Goal: Transaction & Acquisition: Purchase product/service

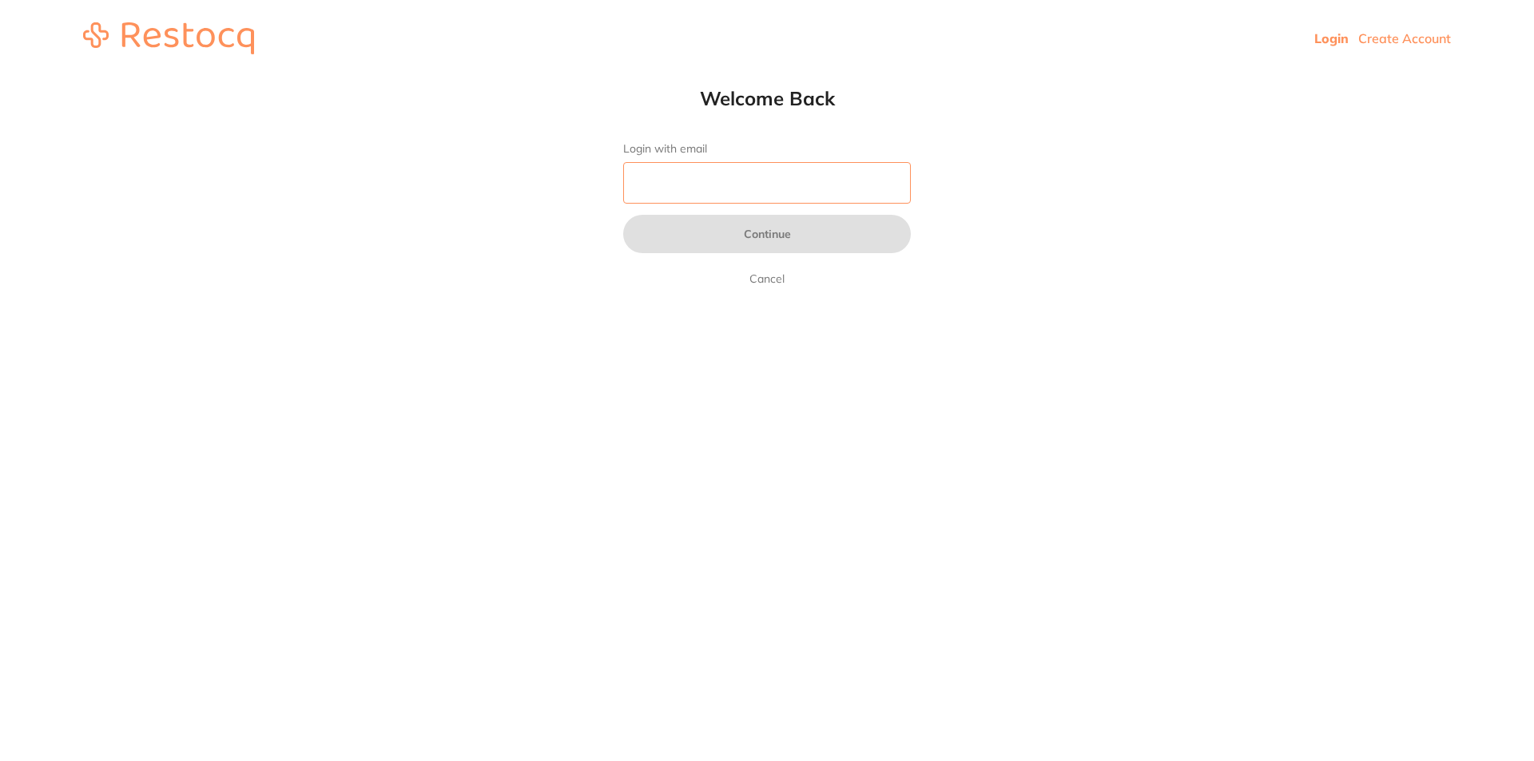
click at [773, 190] on input "Login with email" at bounding box center [767, 183] width 288 height 42
type input "[EMAIL_ADDRESS][DOMAIN_NAME]"
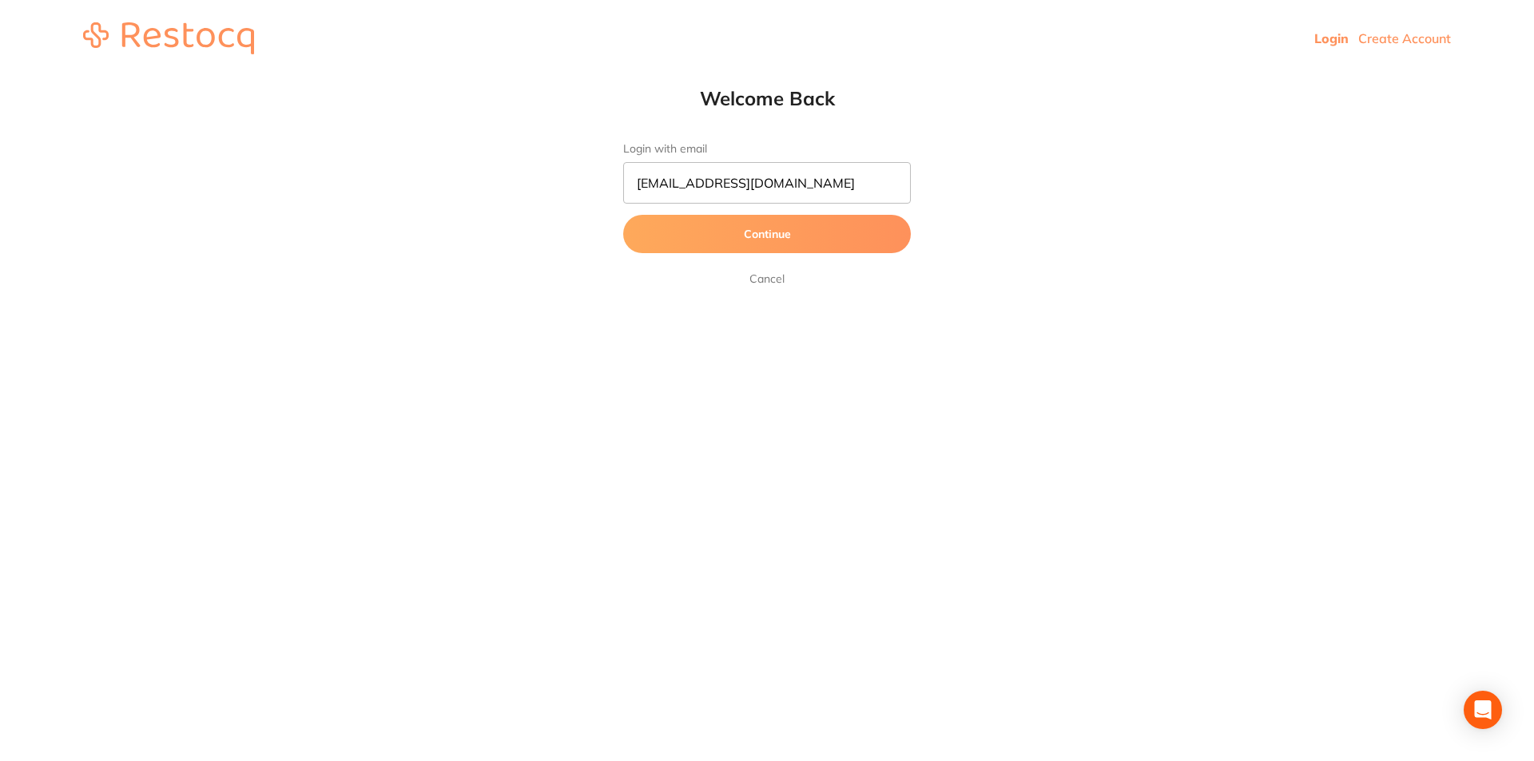
click at [762, 236] on button "Continue" at bounding box center [767, 234] width 288 height 38
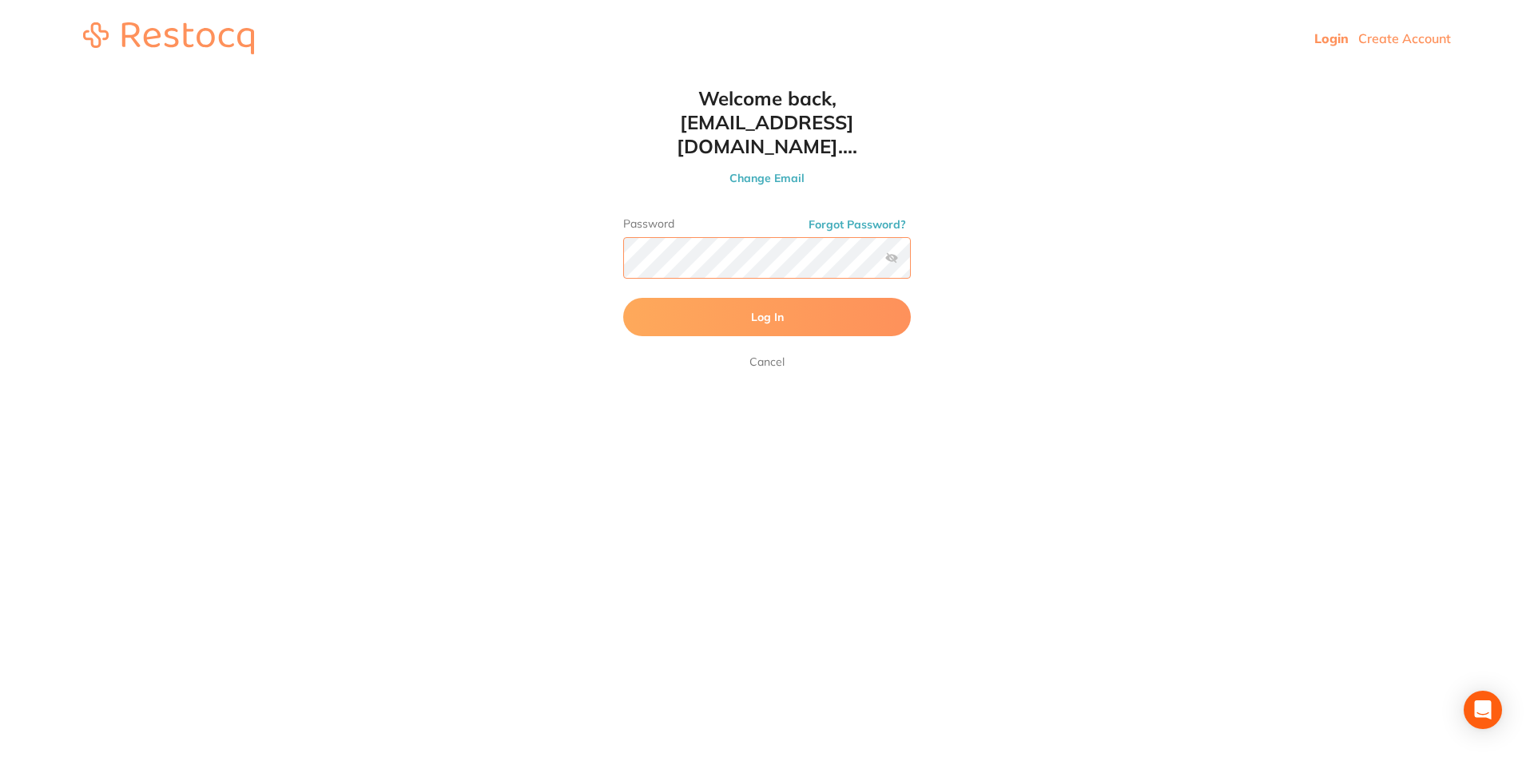
click at [623, 298] on button "Log In" at bounding box center [767, 317] width 288 height 38
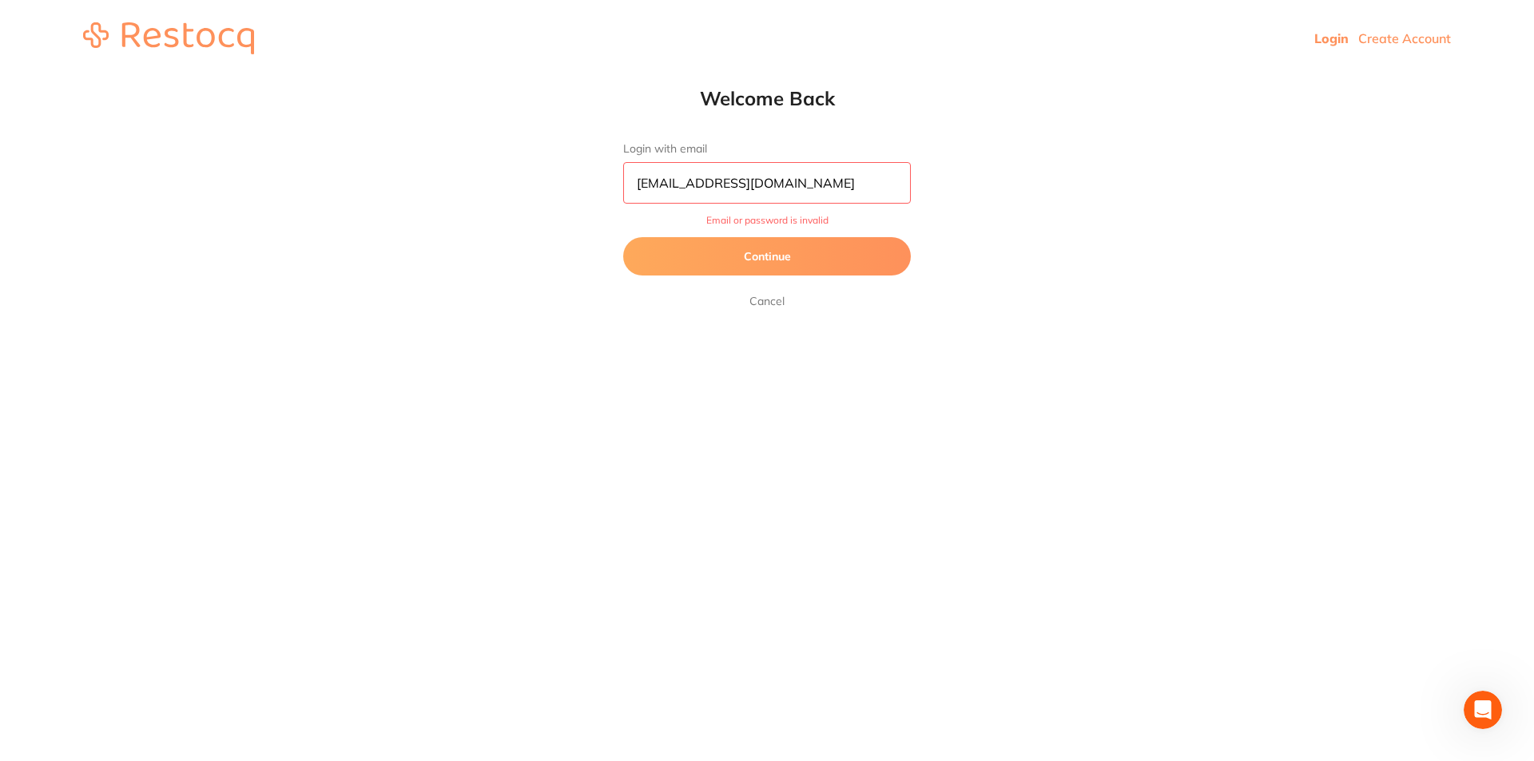
click at [835, 257] on button "Continue" at bounding box center [767, 256] width 288 height 38
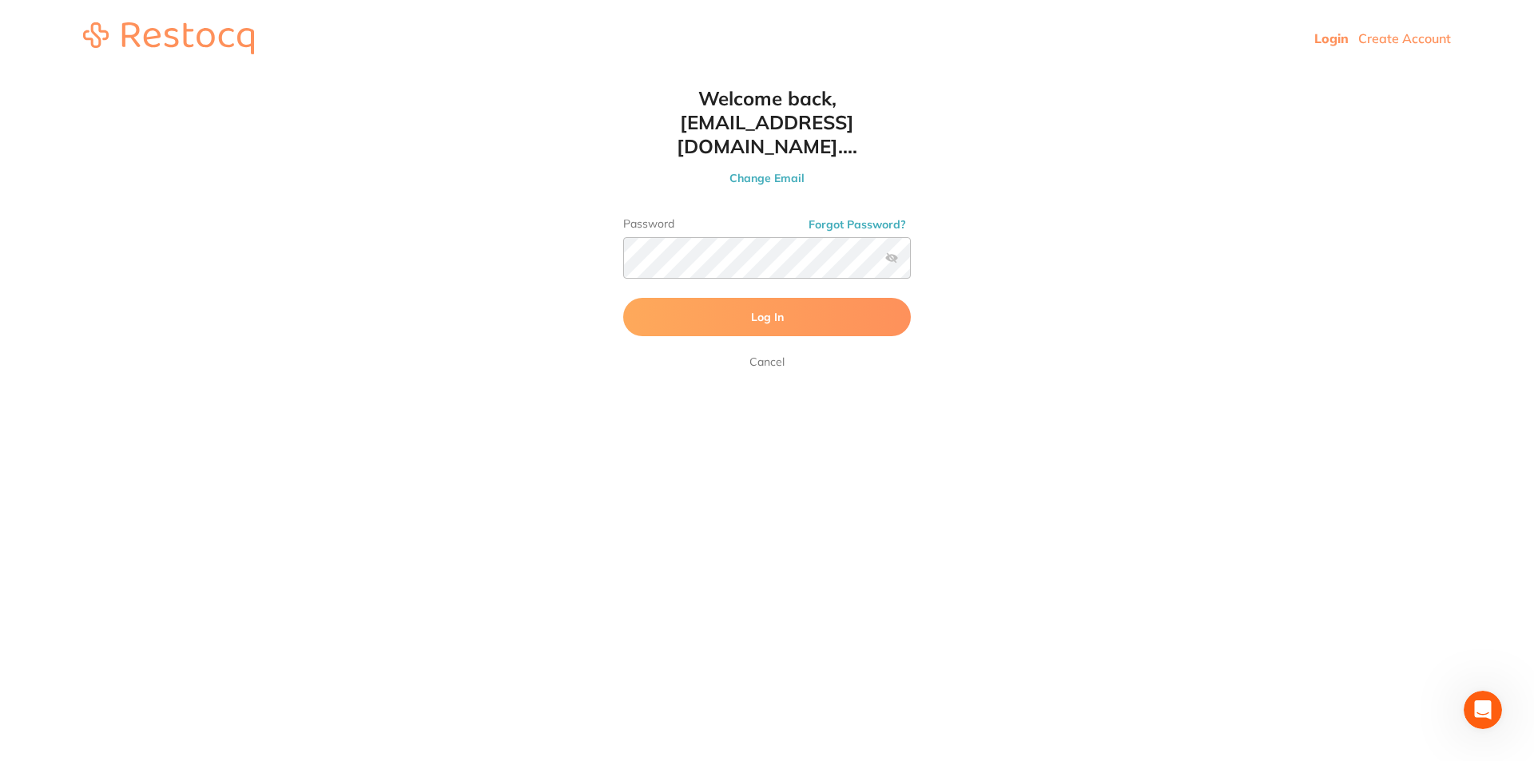
click at [891, 252] on label at bounding box center [891, 258] width 13 height 13
click at [911, 263] on input "checkbox" at bounding box center [911, 263] width 0 height 0
click at [755, 310] on span "Log In" at bounding box center [767, 317] width 33 height 14
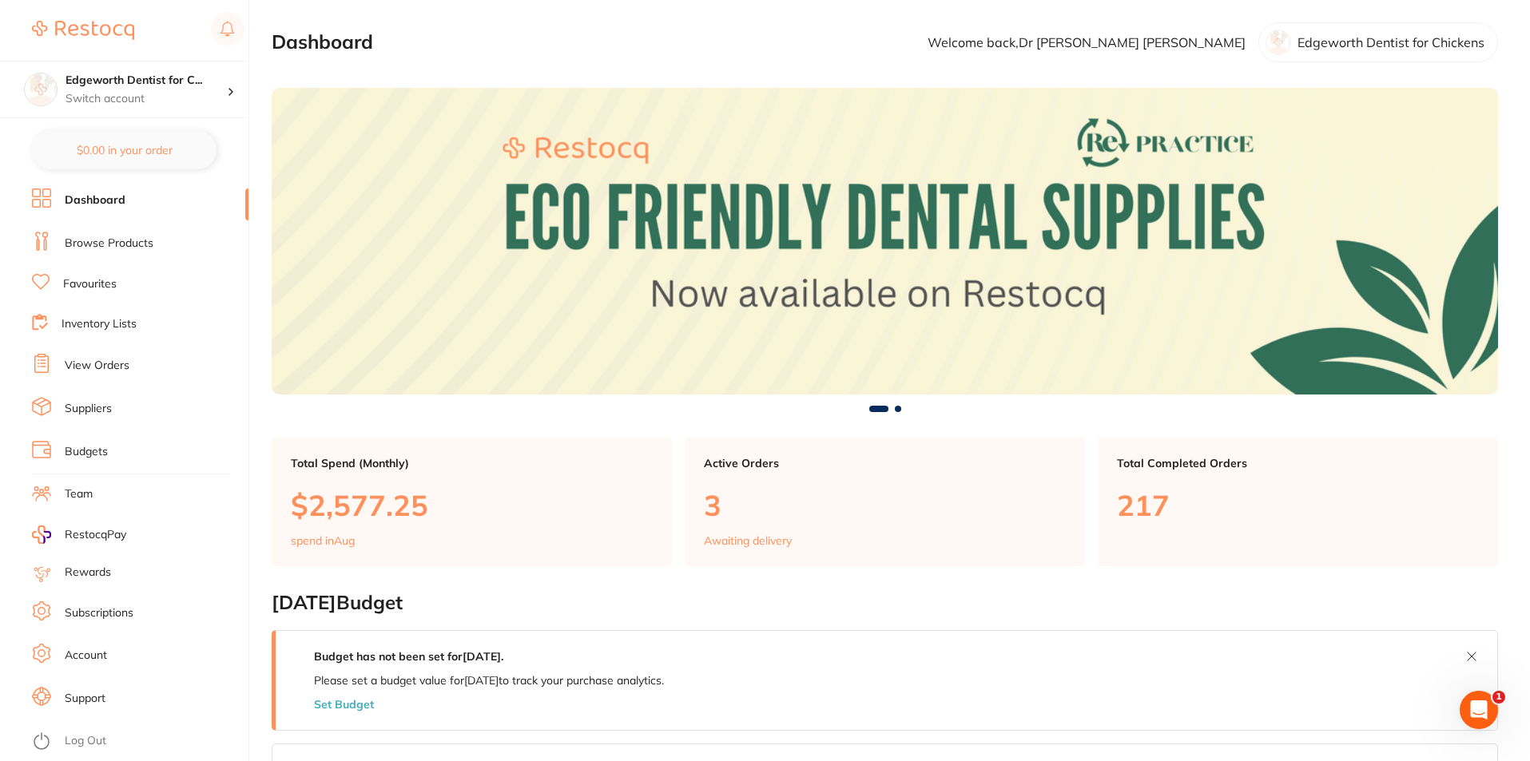
click at [121, 237] on link "Browse Products" at bounding box center [109, 244] width 89 height 16
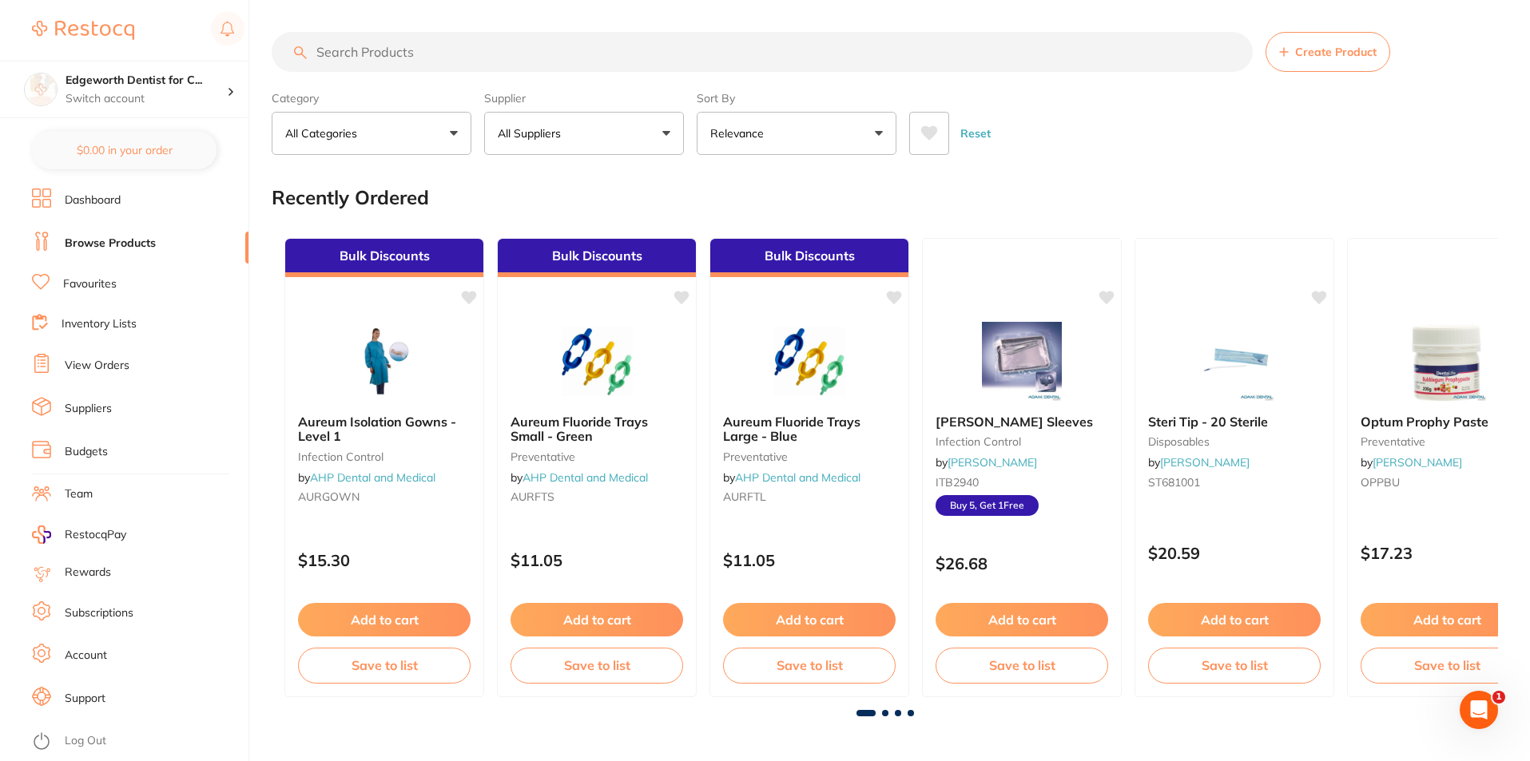
click at [559, 122] on button "All Suppliers" at bounding box center [584, 133] width 200 height 43
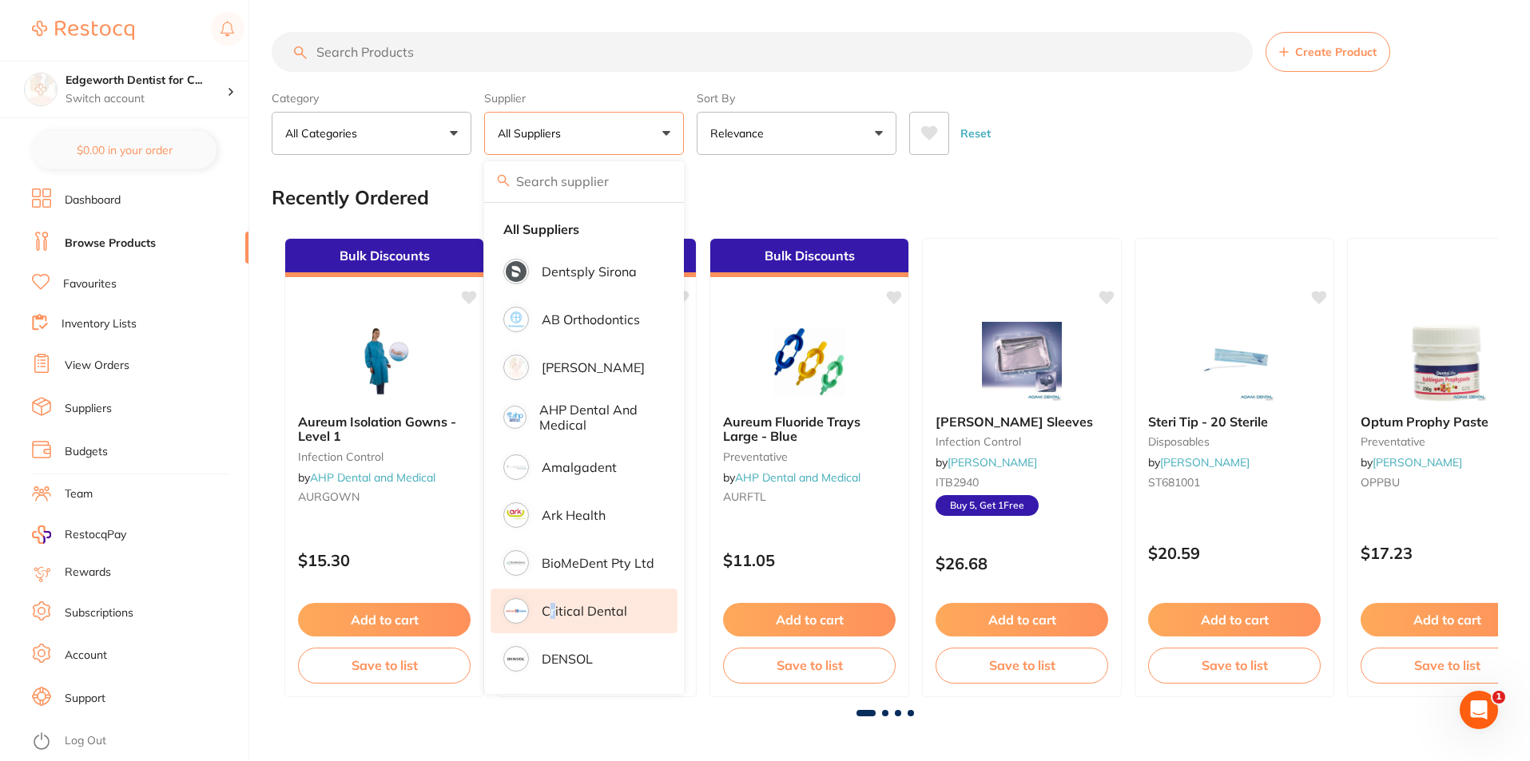
click at [554, 613] on p "Critical Dental" at bounding box center [584, 611] width 85 height 14
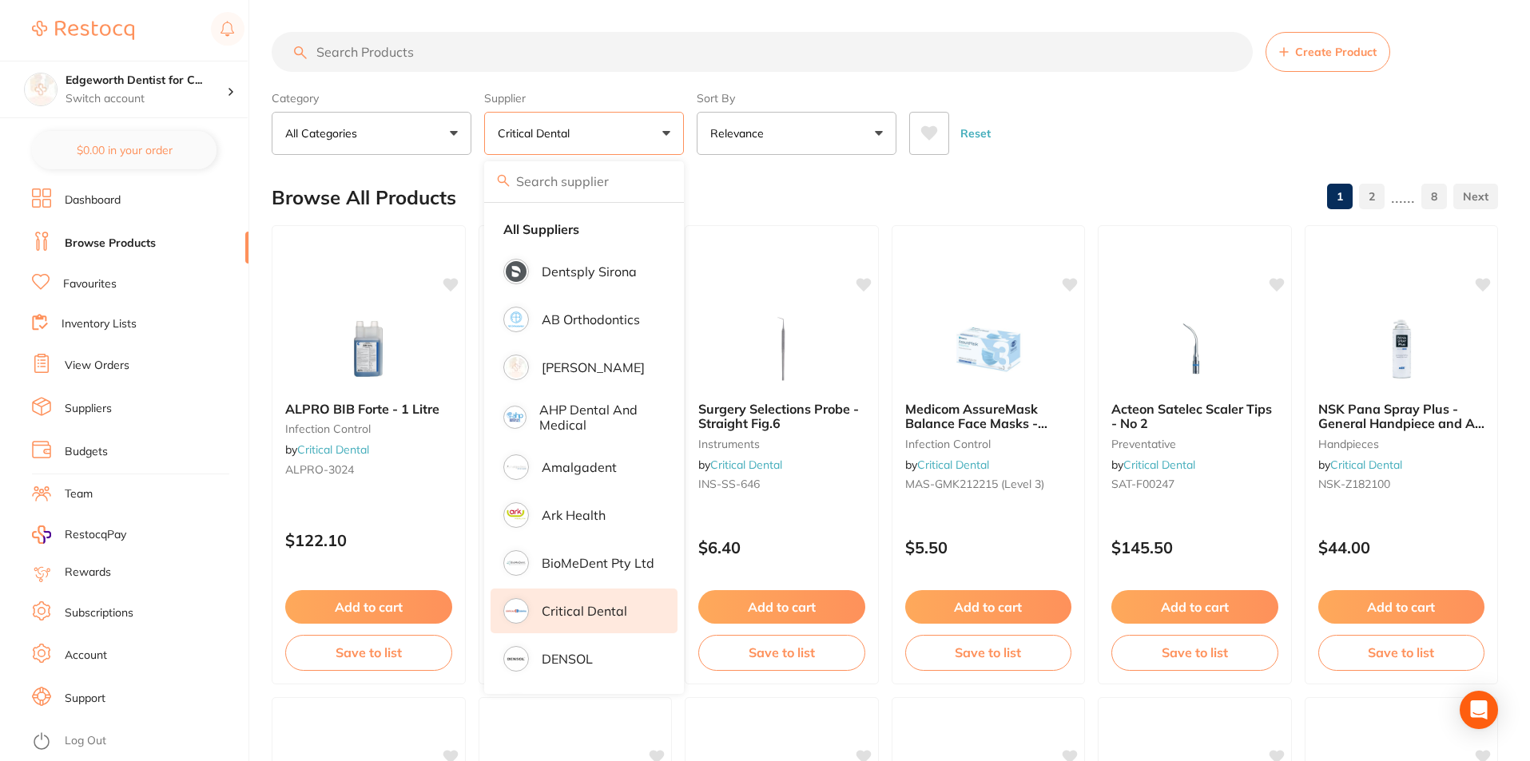
click at [525, 36] on input "search" at bounding box center [762, 52] width 981 height 40
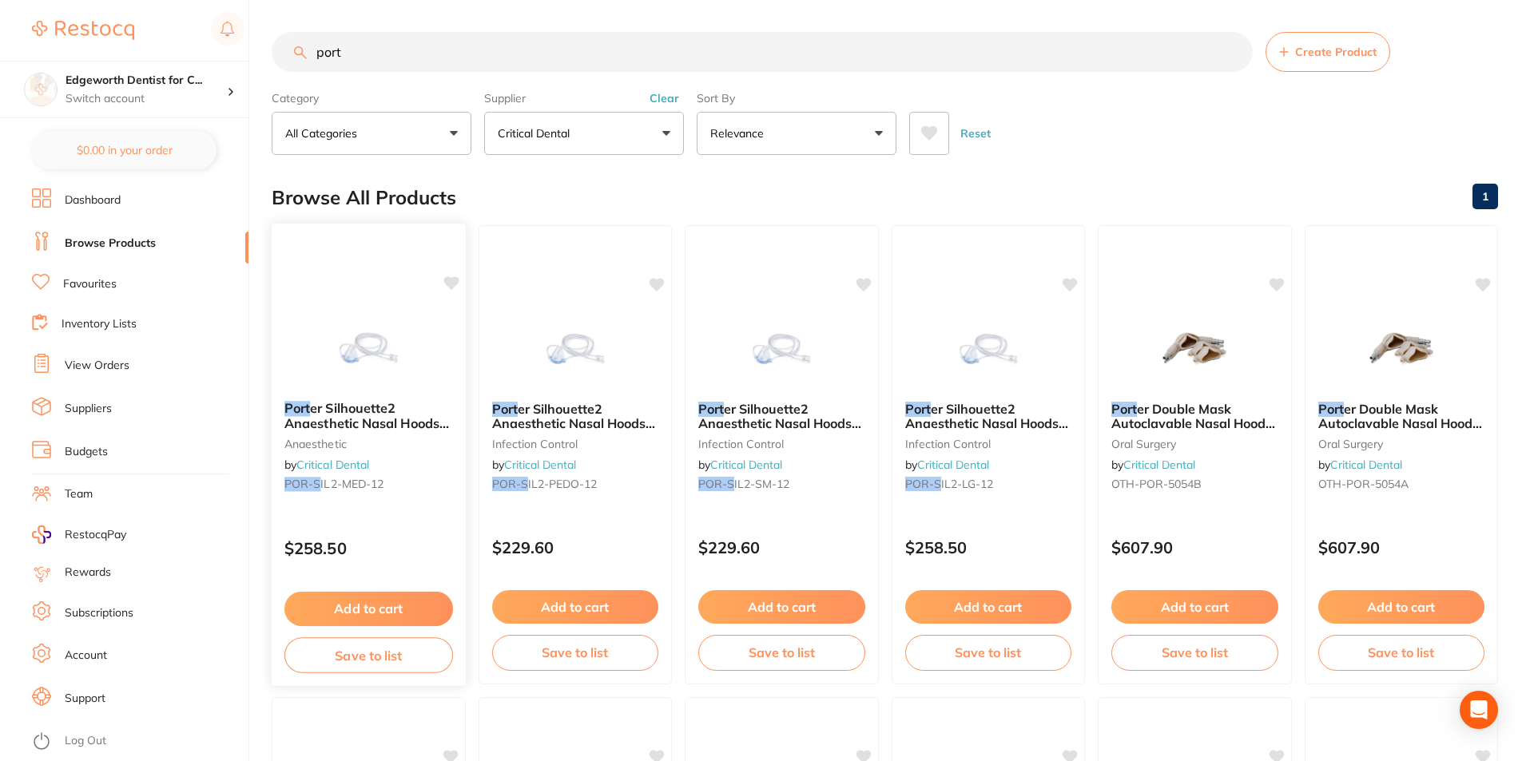
type input "port"
click at [400, 424] on span "er Silhouette2 Anaesthetic Nasal Hoods (Pack of 12) – New Version | Medium" at bounding box center [366, 430] width 165 height 61
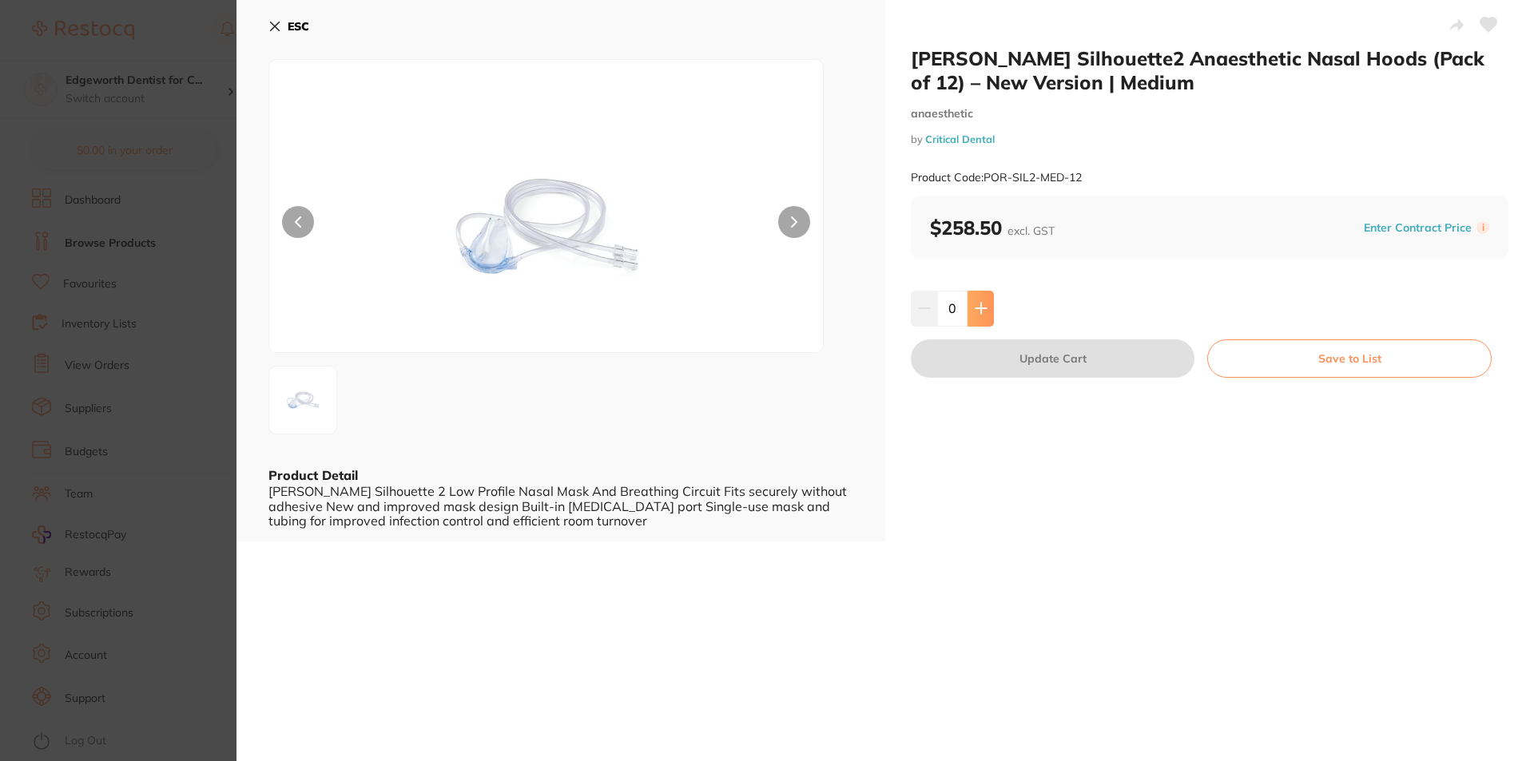
click at [986, 306] on button at bounding box center [980, 308] width 26 height 35
type input "1"
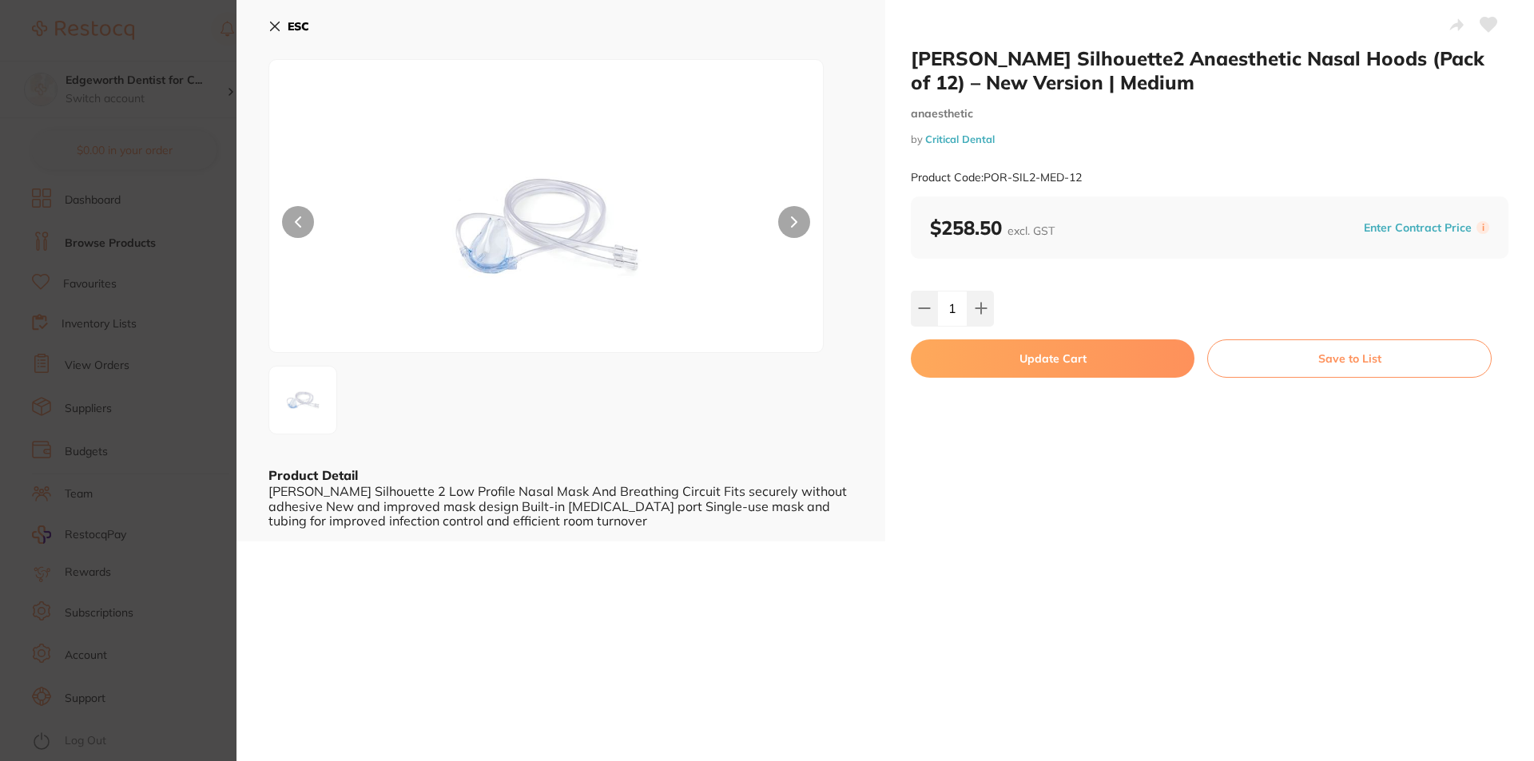
click at [1043, 357] on button "Update Cart" at bounding box center [1053, 358] width 284 height 38
checkbox input "false"
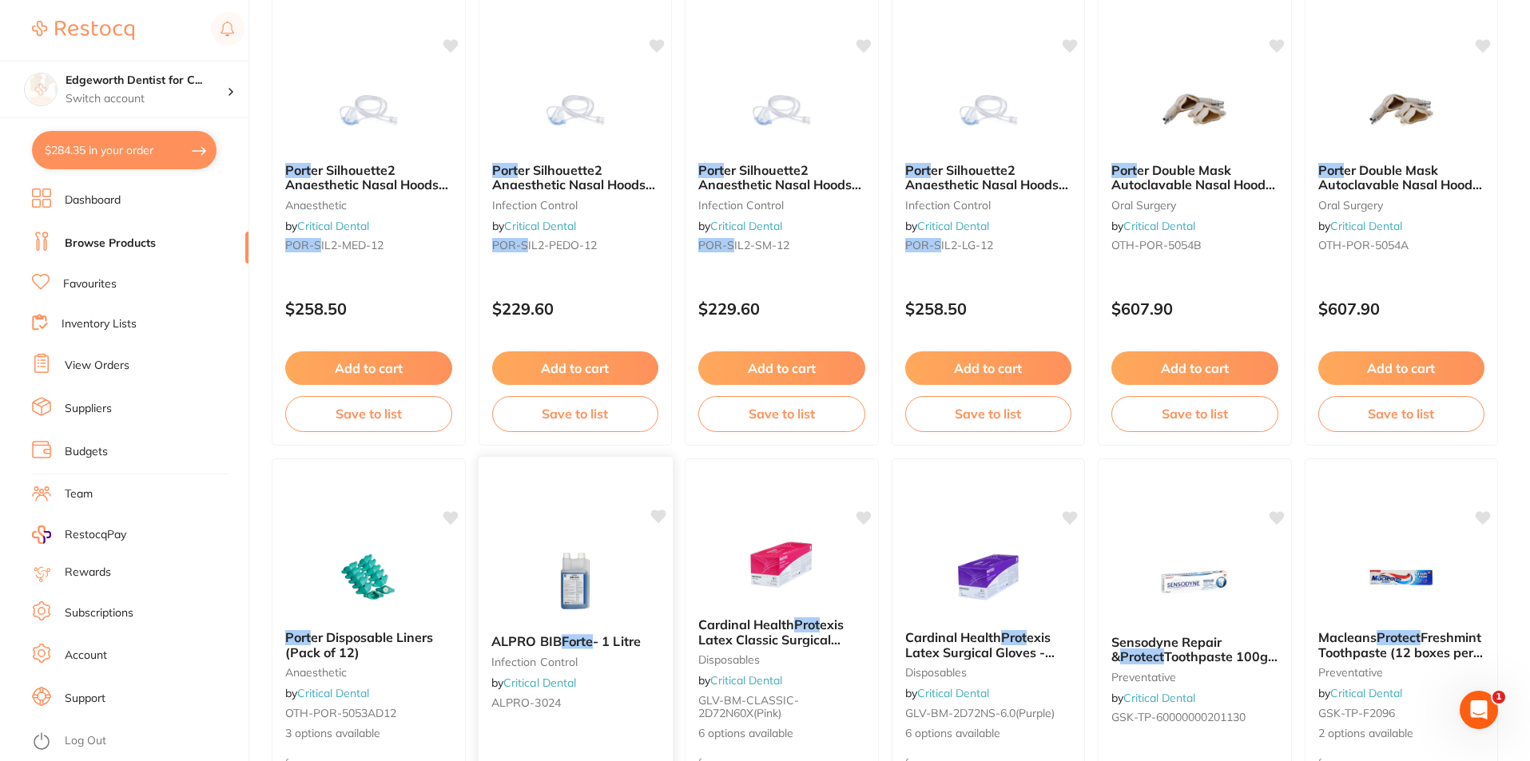
scroll to position [159, 0]
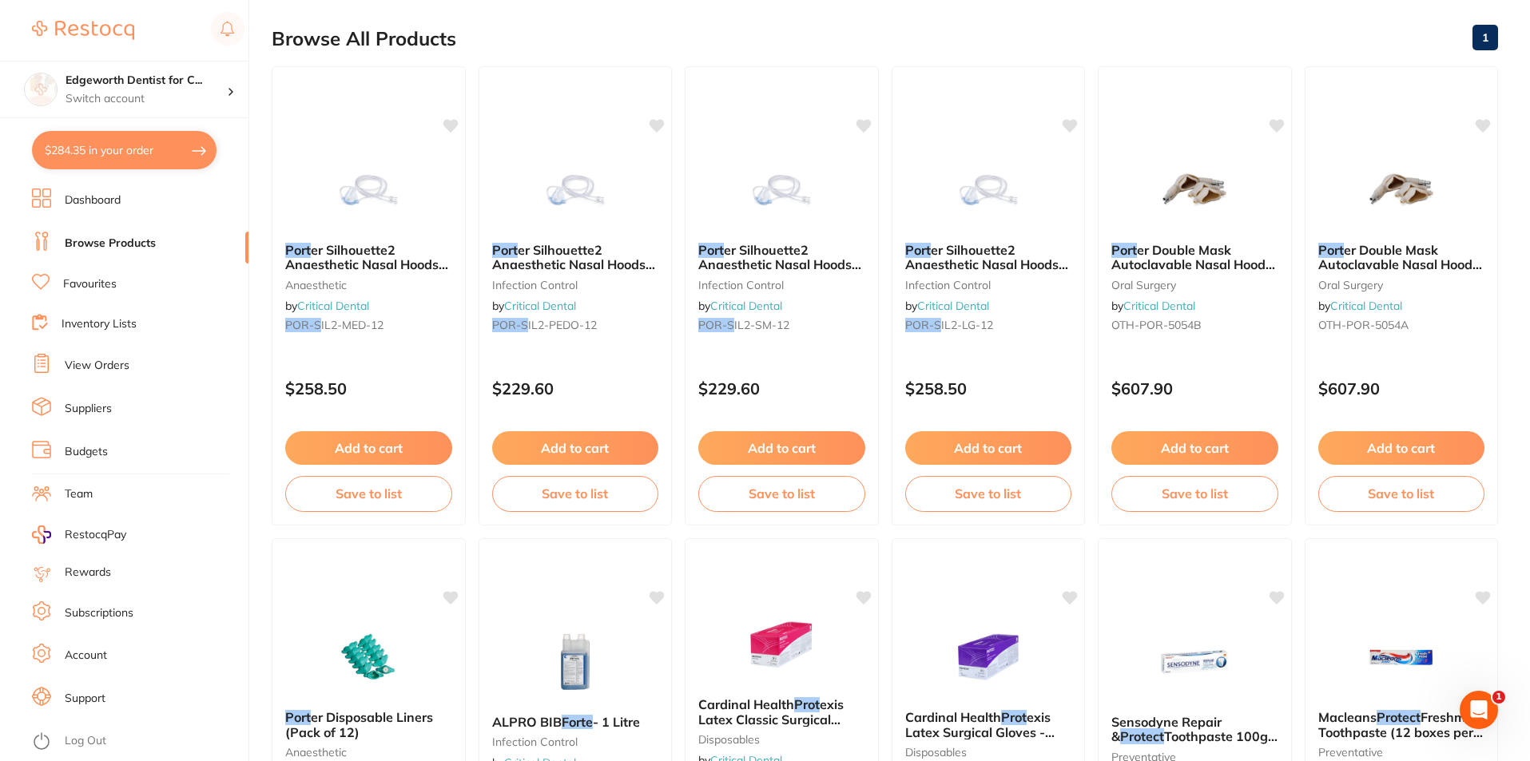
click at [594, 282] on small "infection control" at bounding box center [575, 285] width 167 height 13
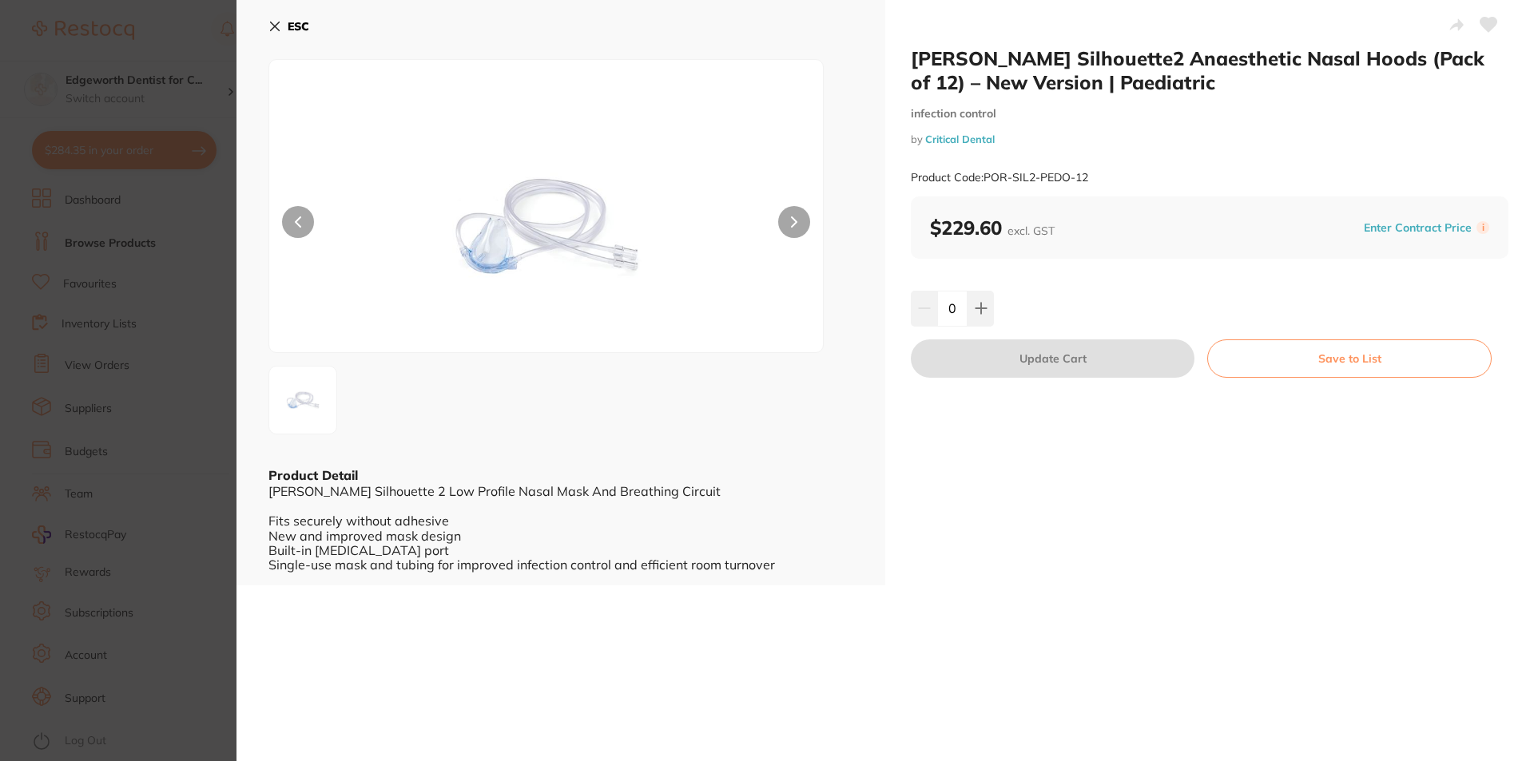
click at [275, 27] on icon at bounding box center [275, 26] width 9 height 9
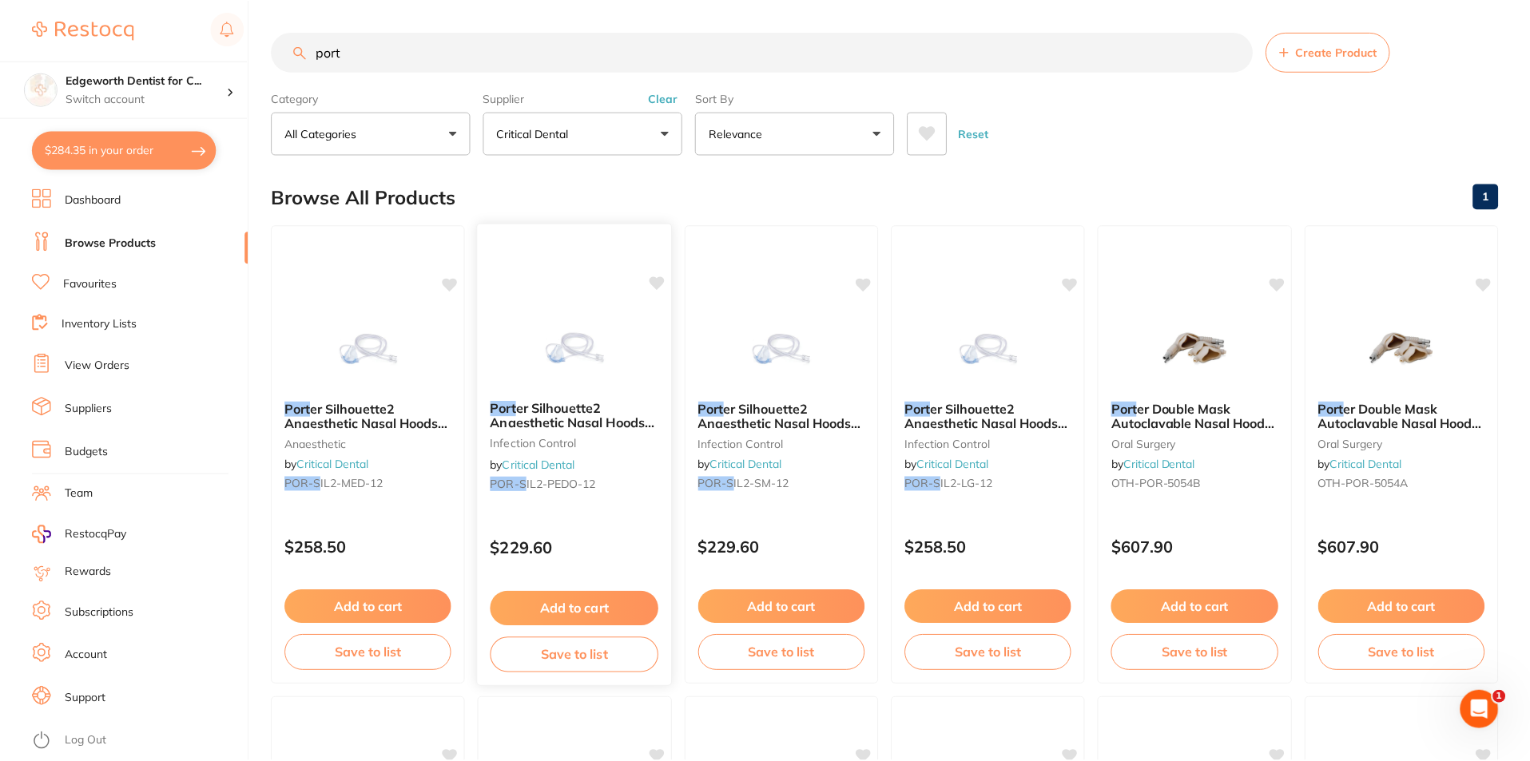
scroll to position [159, 0]
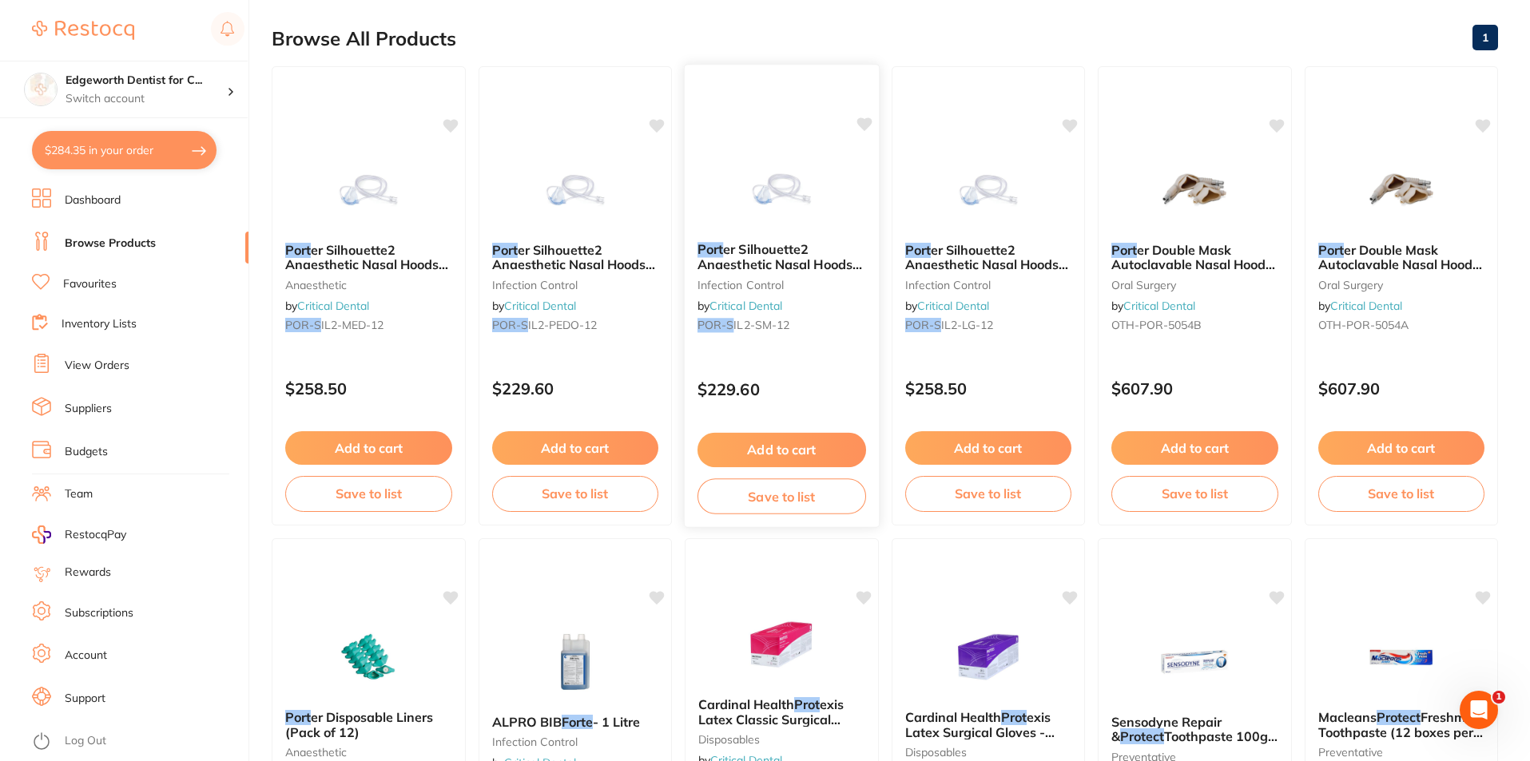
click at [807, 266] on span "er Silhouette2 Anaesthetic Nasal Hoods (Pack of 12) – New Version | Small" at bounding box center [779, 271] width 165 height 61
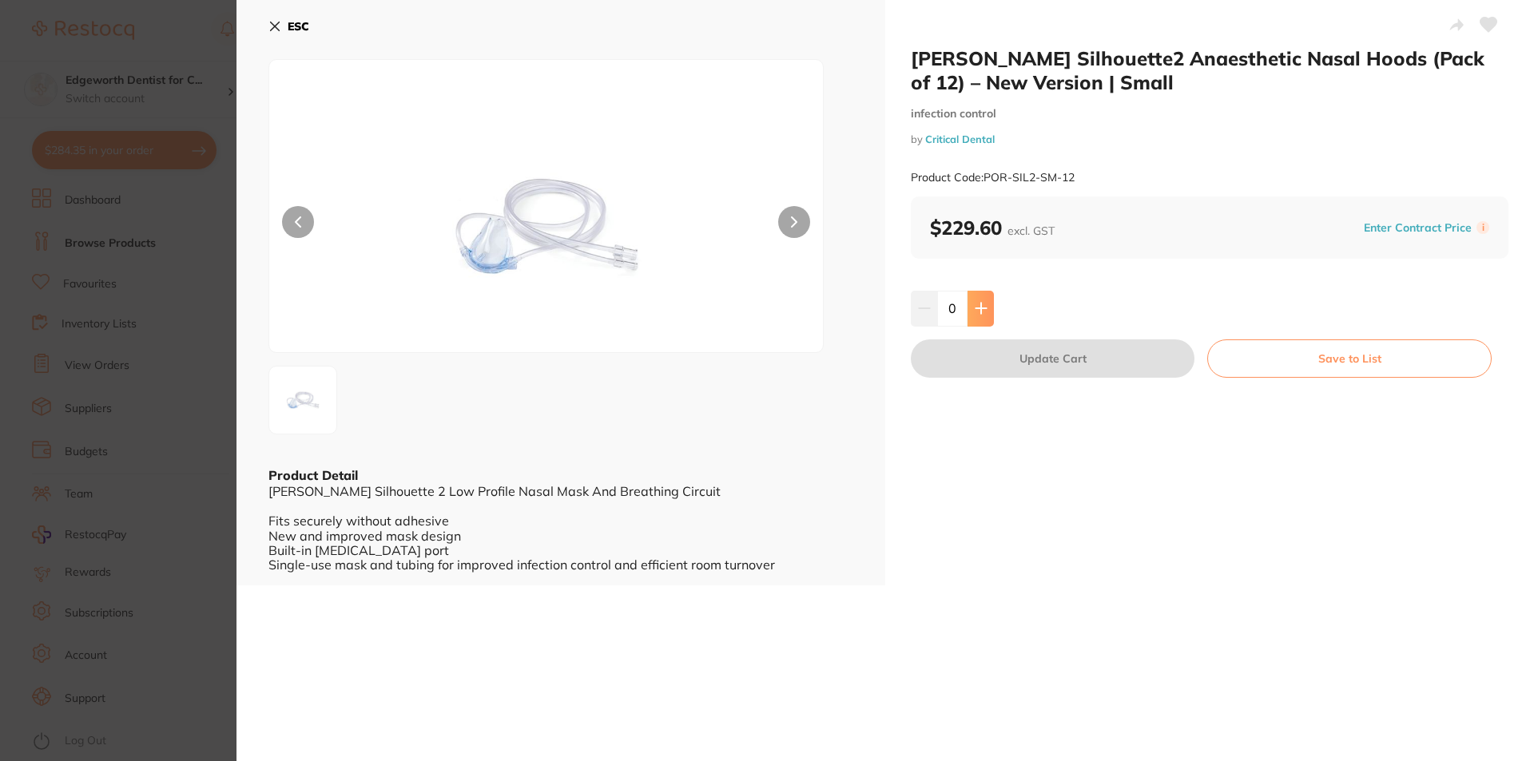
click at [979, 307] on icon at bounding box center [980, 309] width 10 height 10
type input "1"
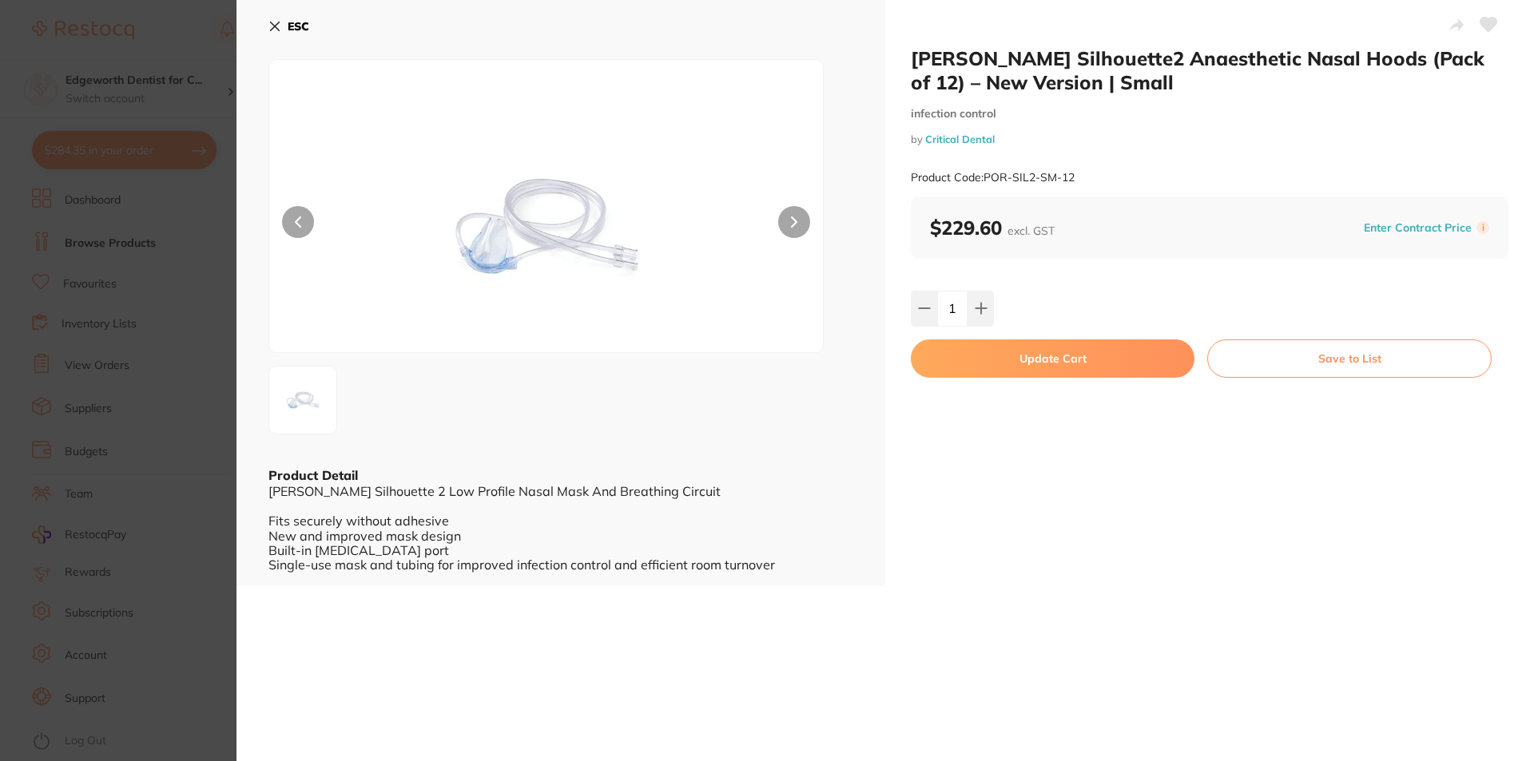
click at [1005, 349] on button "Update Cart" at bounding box center [1053, 358] width 284 height 38
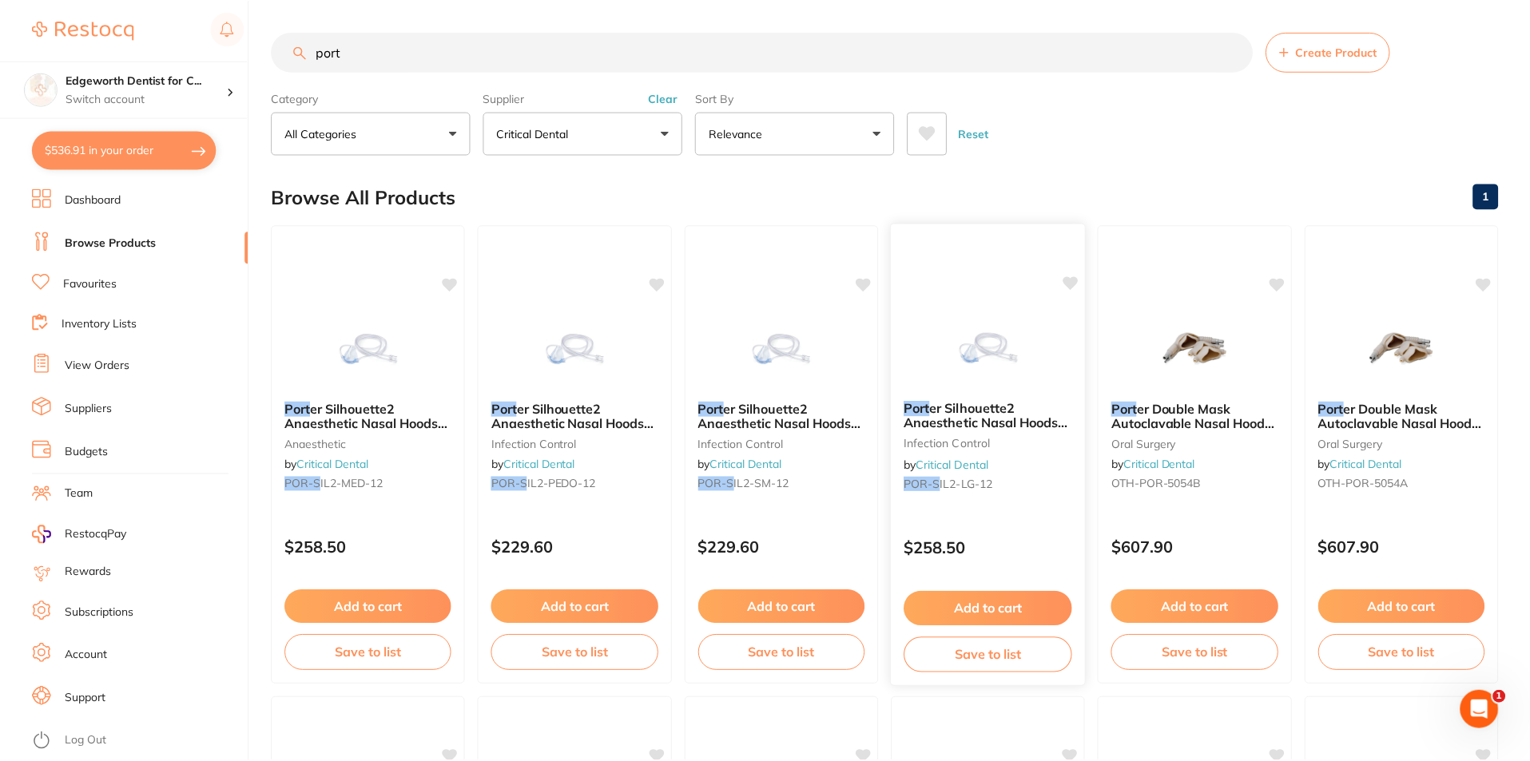
scroll to position [159, 0]
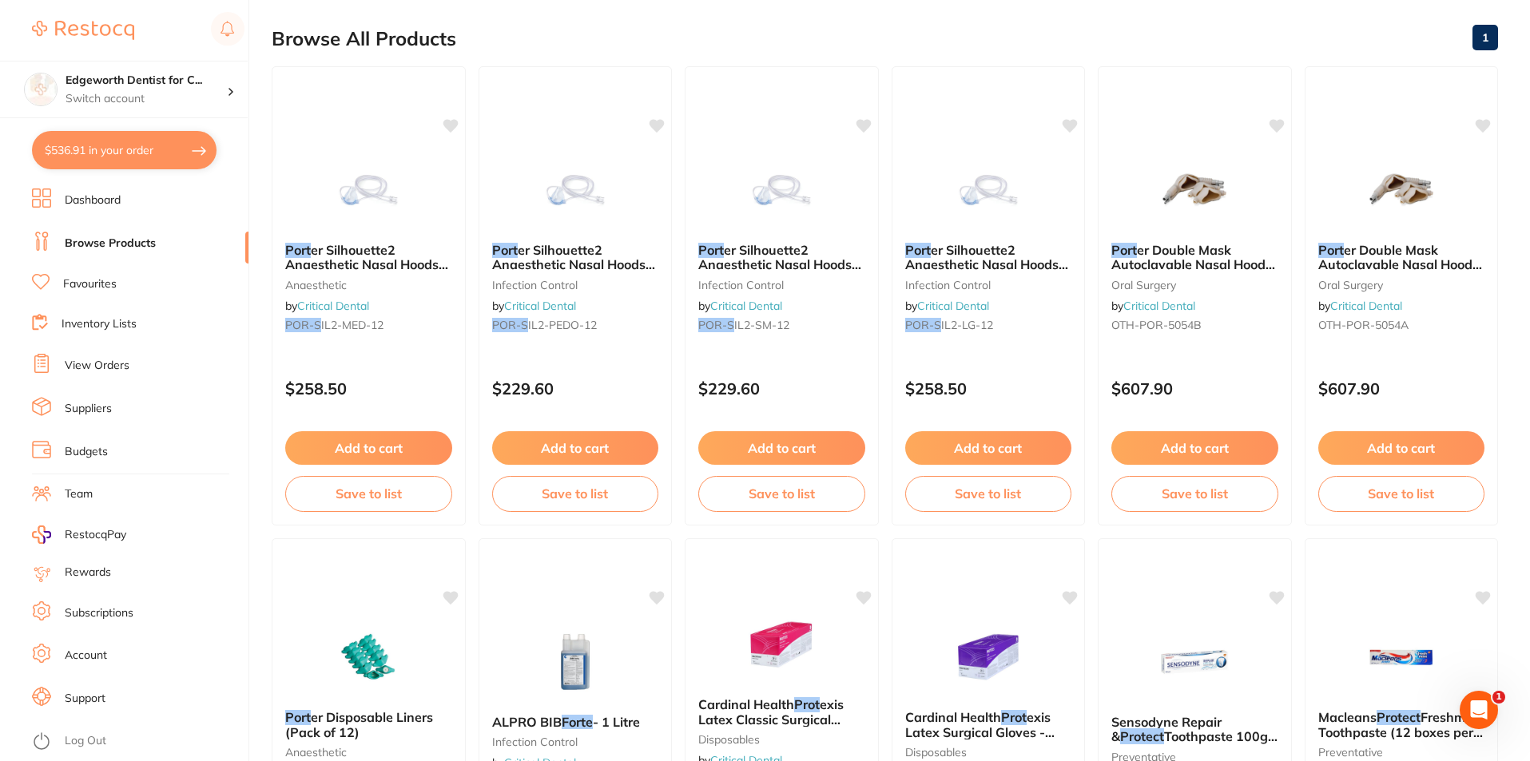
click at [117, 153] on button "$536.91 in your order" at bounding box center [124, 150] width 185 height 38
checkbox input "true"
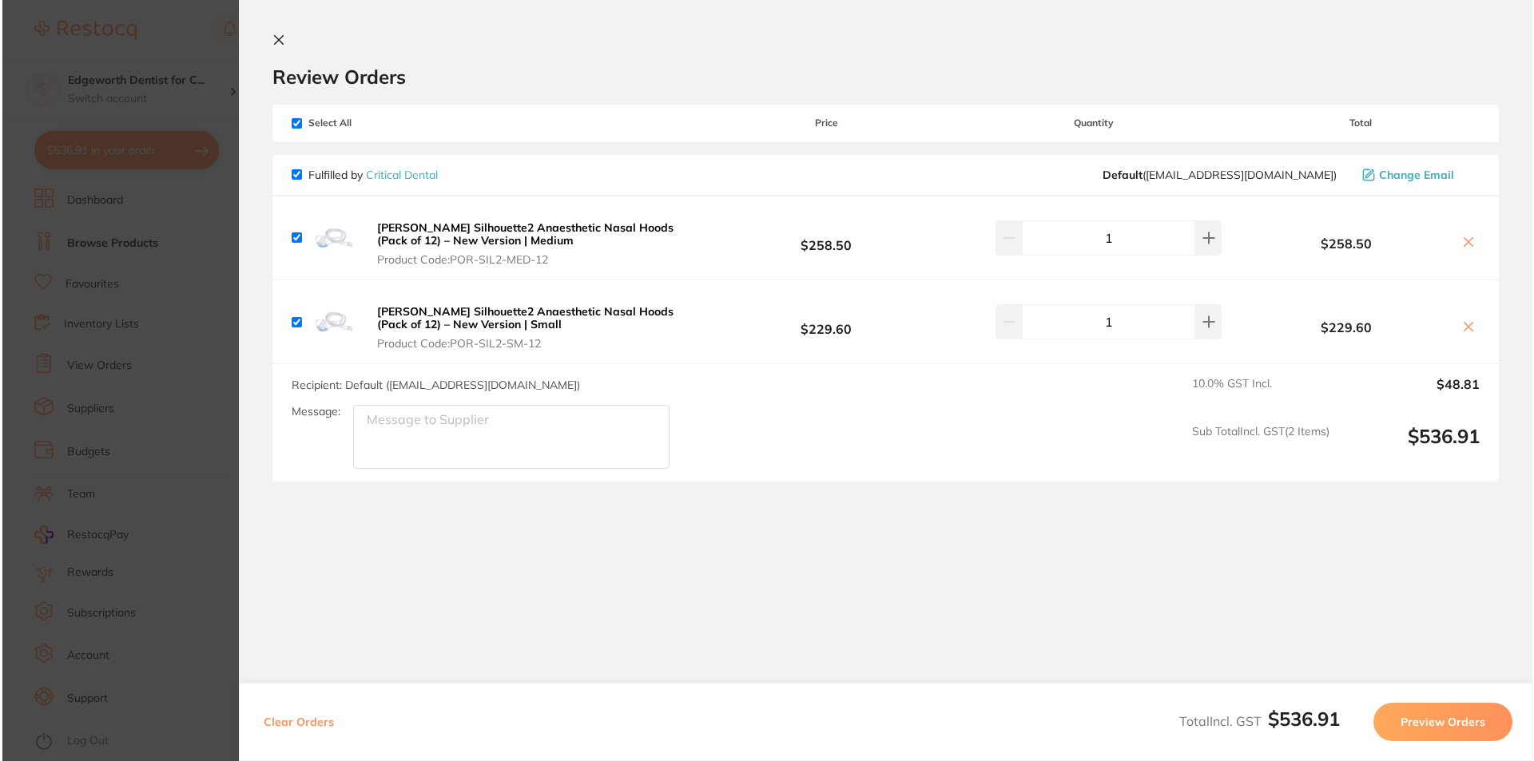
scroll to position [0, 0]
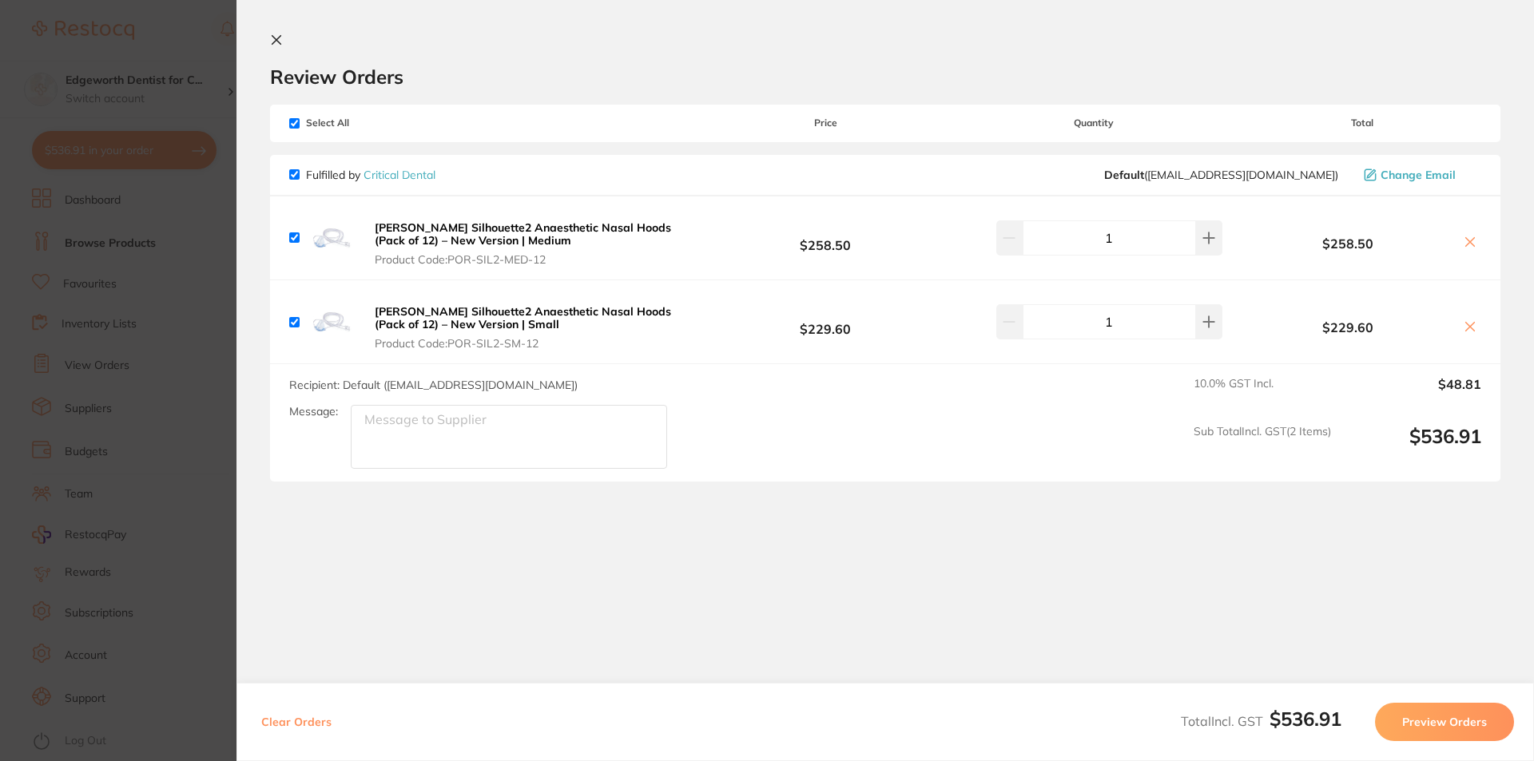
click at [1438, 716] on button "Preview Orders" at bounding box center [1444, 722] width 139 height 38
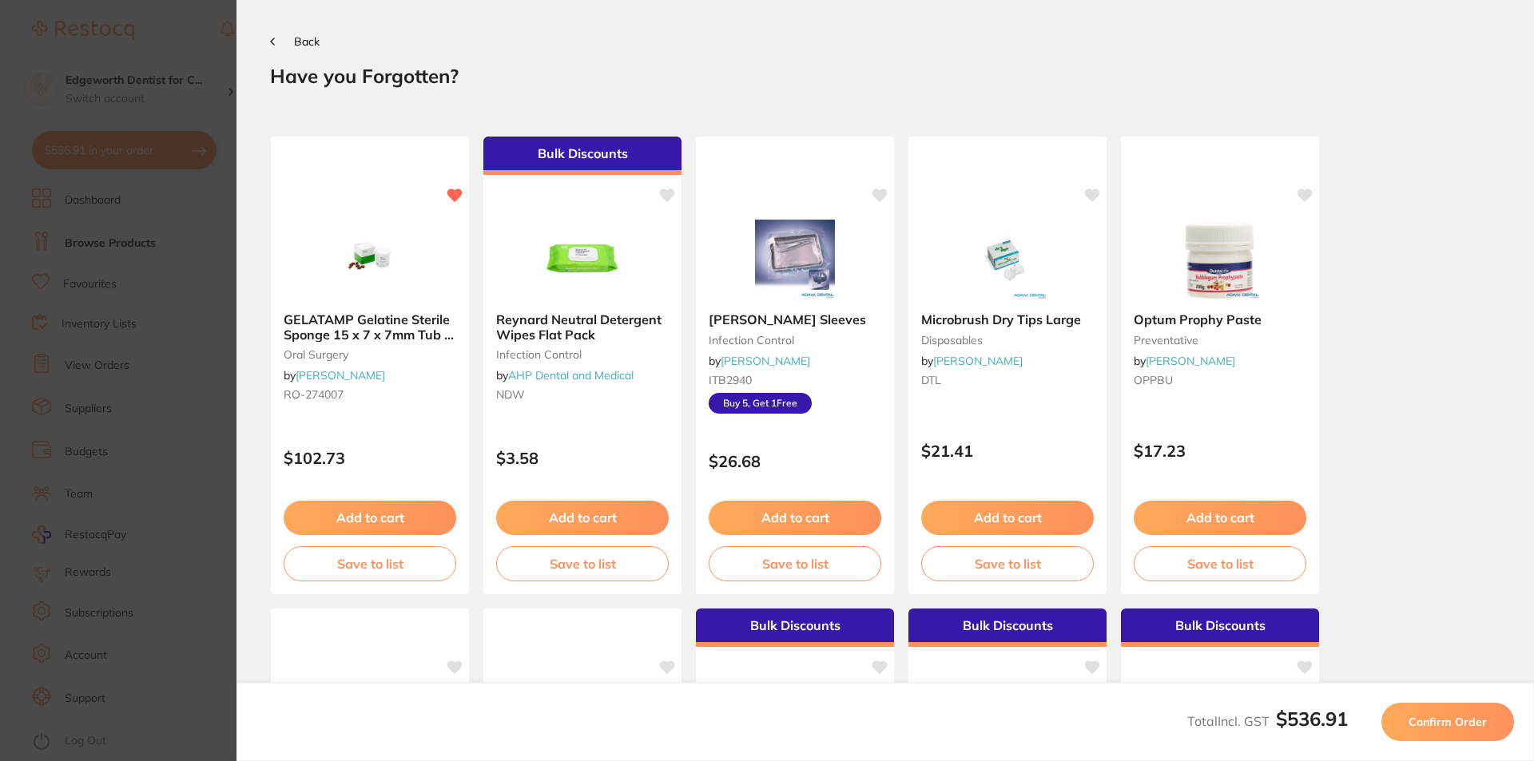
click at [1434, 718] on span "Confirm Order" at bounding box center [1447, 722] width 78 height 14
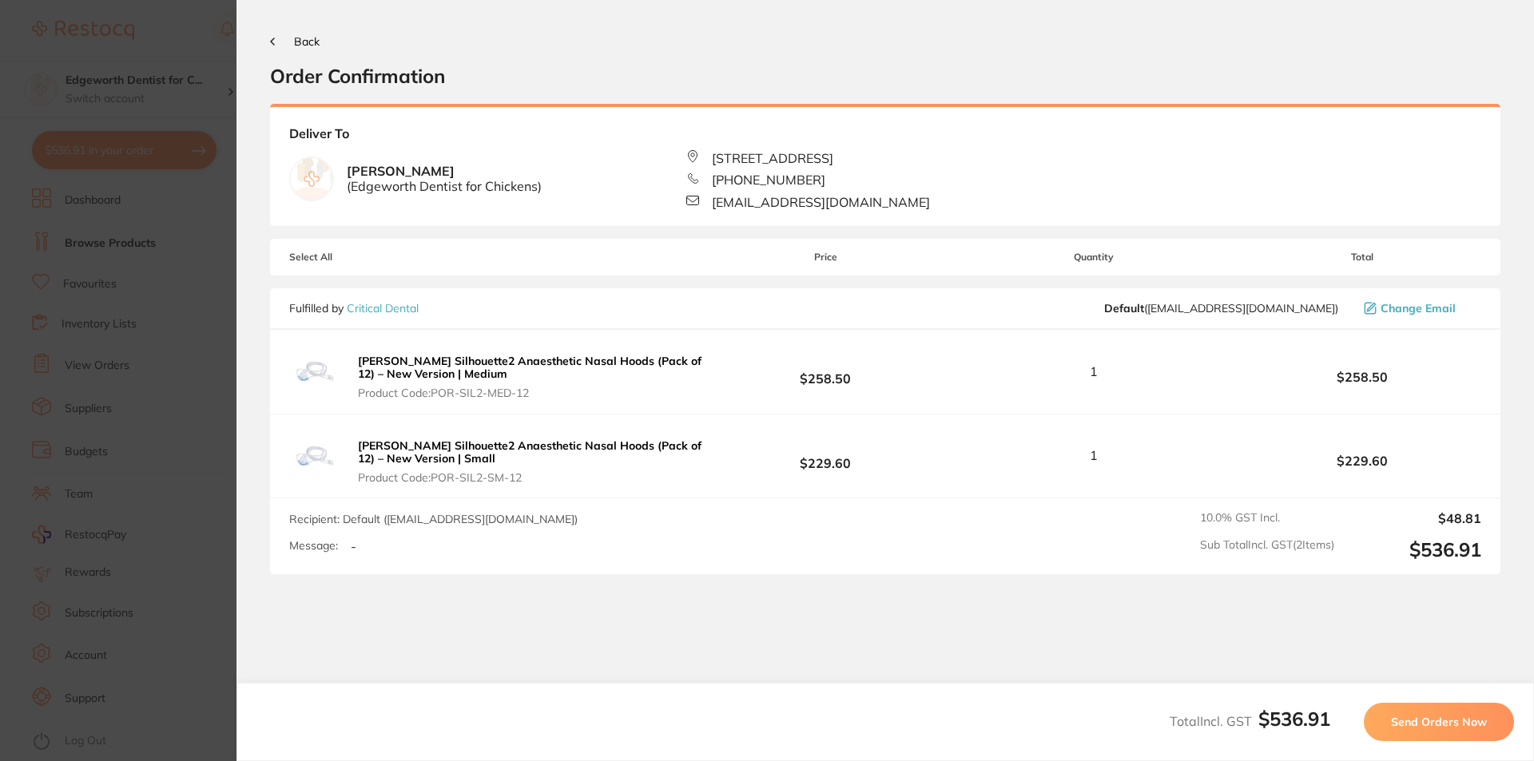
click at [1462, 725] on span "Send Orders Now" at bounding box center [1439, 722] width 96 height 14
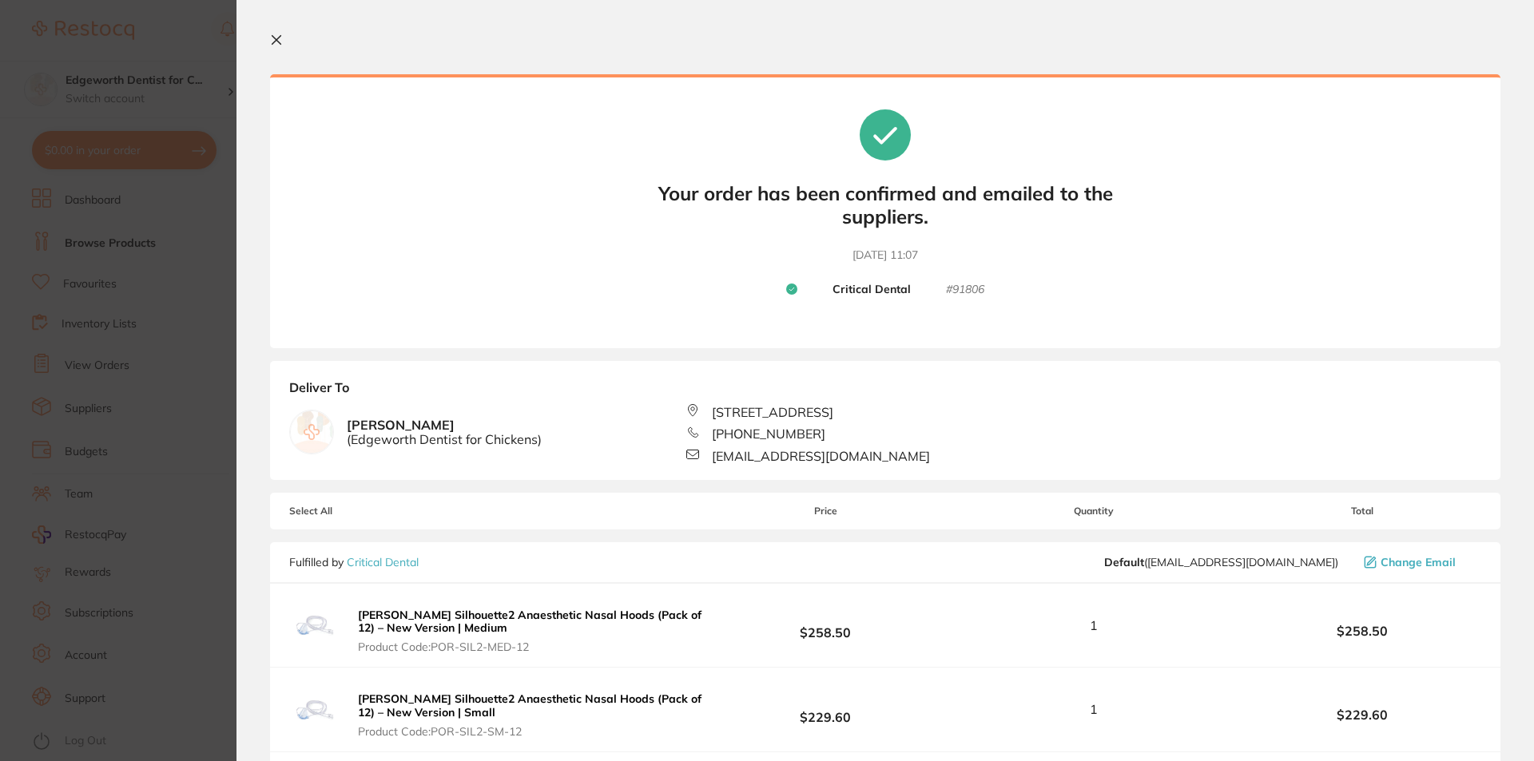
click at [274, 38] on icon at bounding box center [276, 40] width 9 height 9
